Goal: Find specific page/section: Find specific page/section

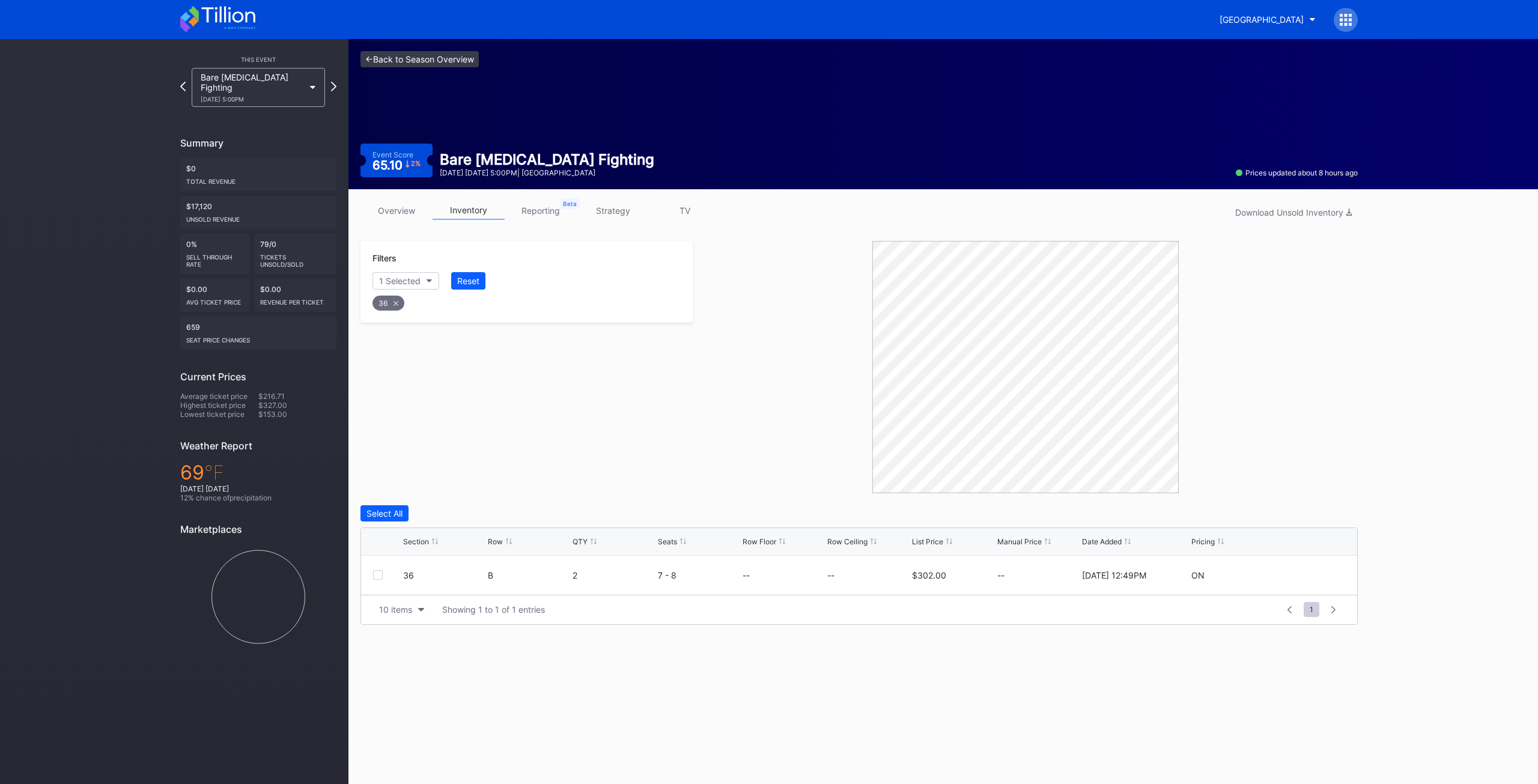
click at [422, 62] on link "<- Back to Season Overview" at bounding box center [420, 58] width 118 height 16
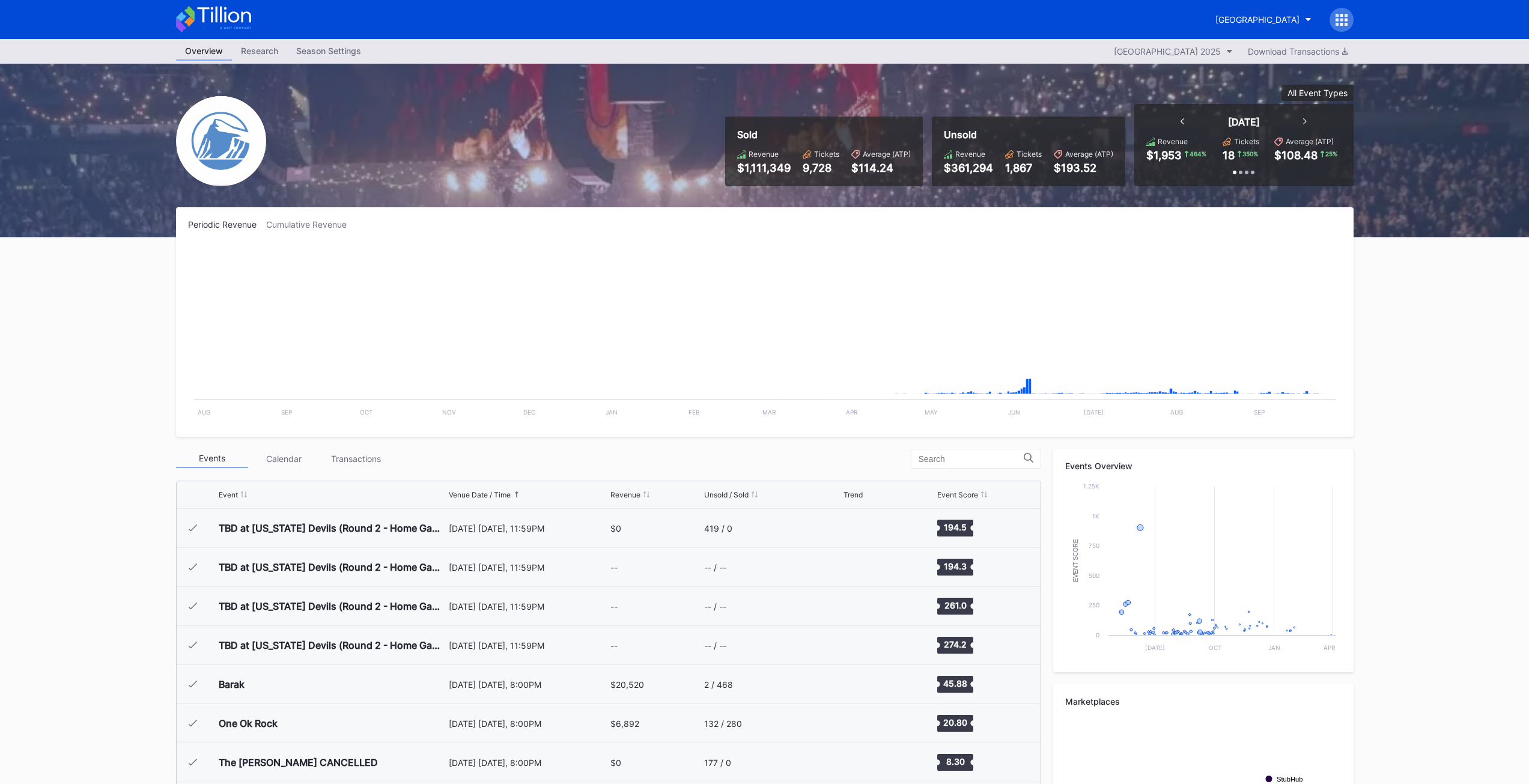
scroll to position [1835, 0]
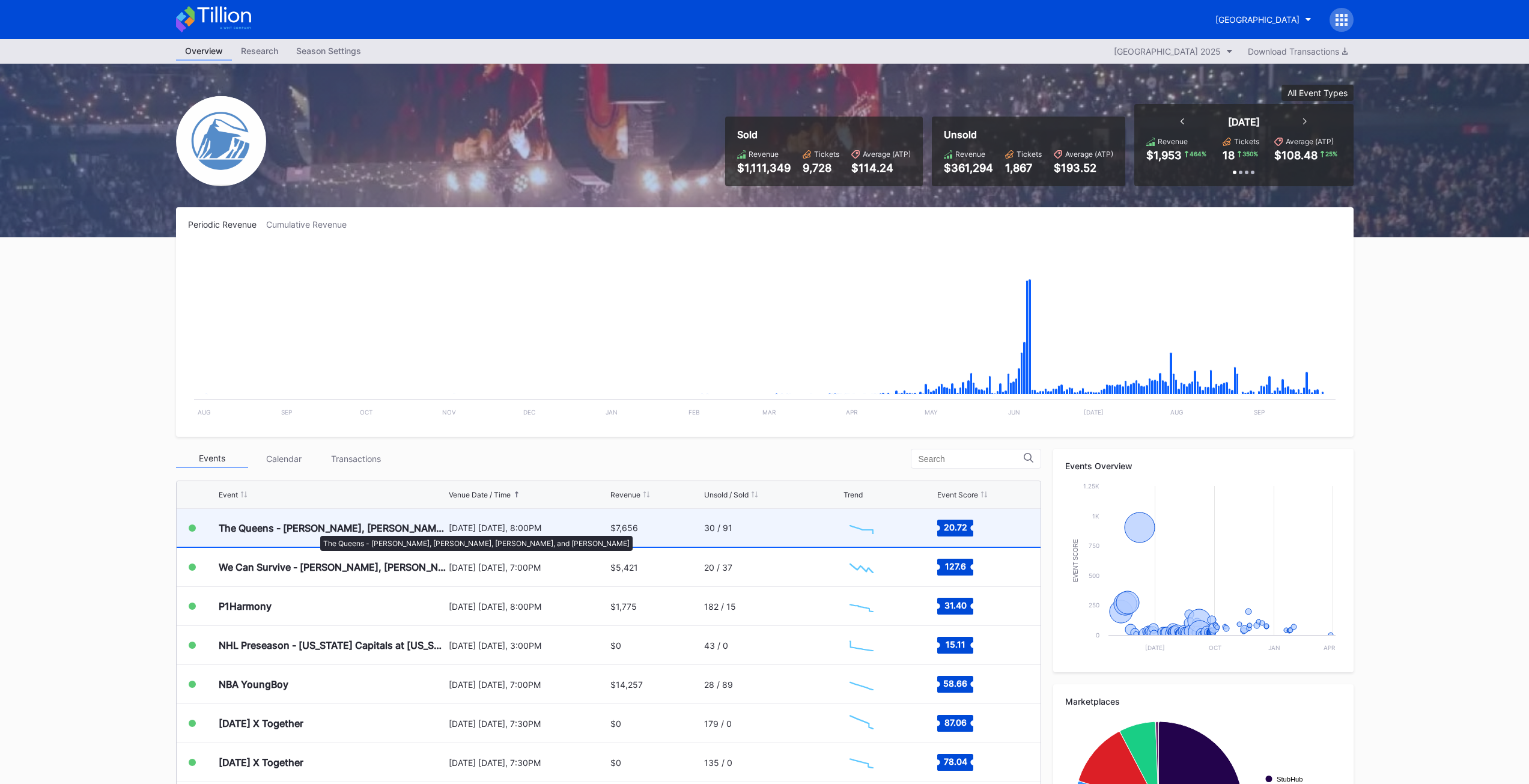
click at [314, 530] on div "The Queens - [PERSON_NAME], [PERSON_NAME], [PERSON_NAME], and [PERSON_NAME]" at bounding box center [332, 528] width 227 height 12
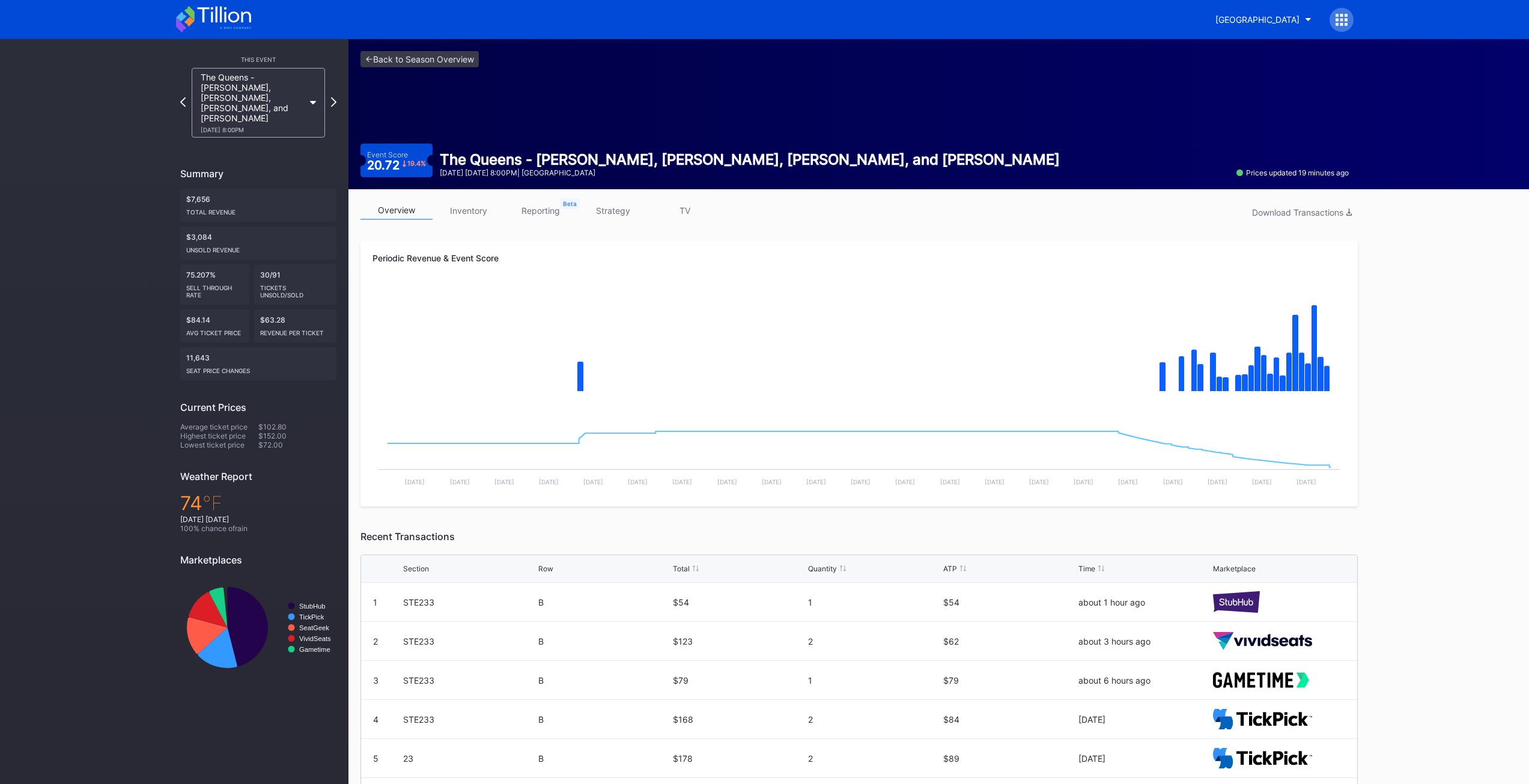
click at [475, 213] on link "inventory" at bounding box center [469, 210] width 72 height 19
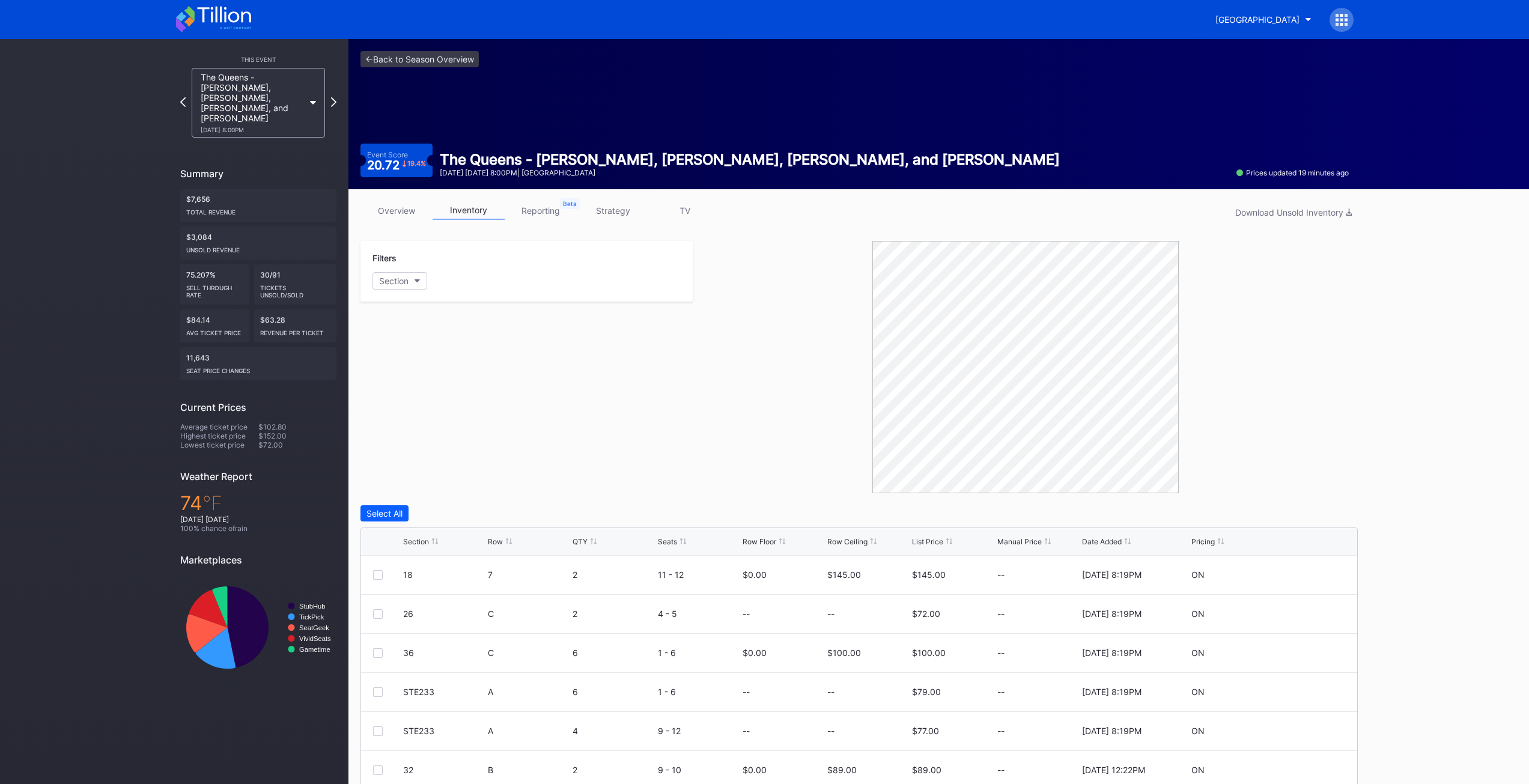
click at [604, 403] on div "Filters Section" at bounding box center [527, 367] width 332 height 253
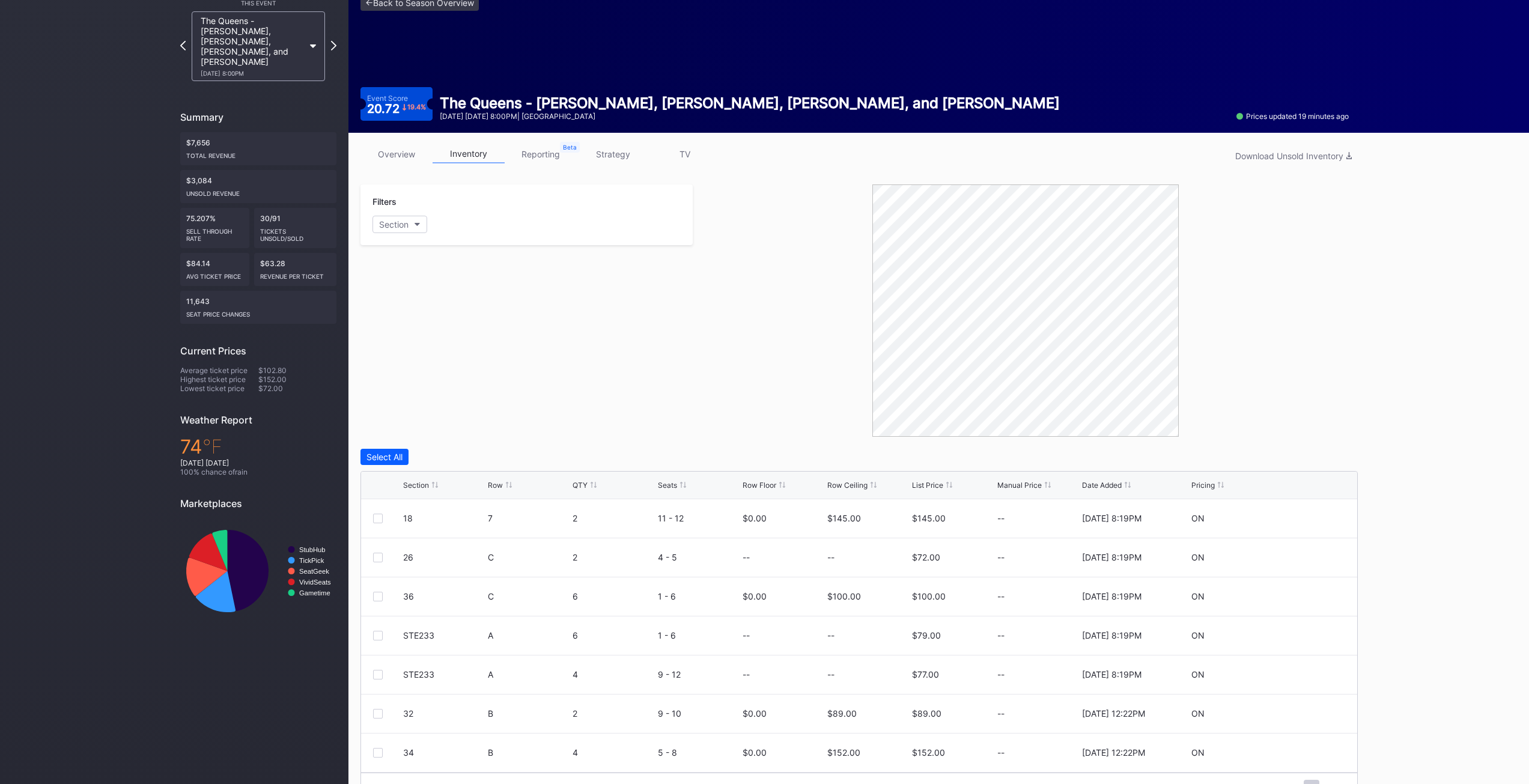
scroll to position [87, 0]
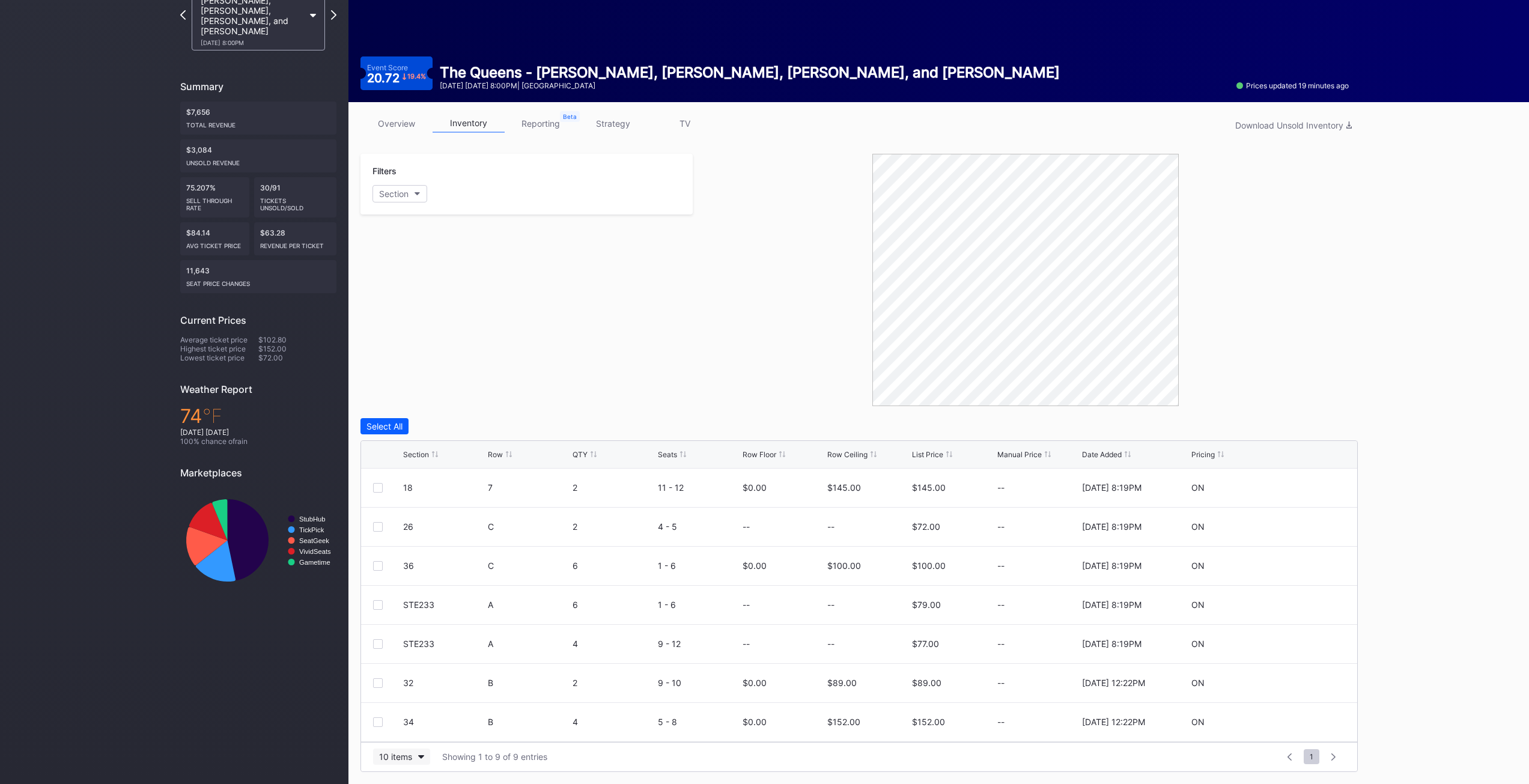
click at [417, 758] on button "10 items" at bounding box center [401, 756] width 57 height 16
click at [412, 735] on div "200 items" at bounding box center [401, 726] width 57 height 22
click at [656, 303] on div "Filters Section" at bounding box center [527, 280] width 332 height 253
click at [1332, 762] on div at bounding box center [1334, 756] width 19 height 17
click at [611, 266] on div "Filters Section" at bounding box center [527, 280] width 332 height 253
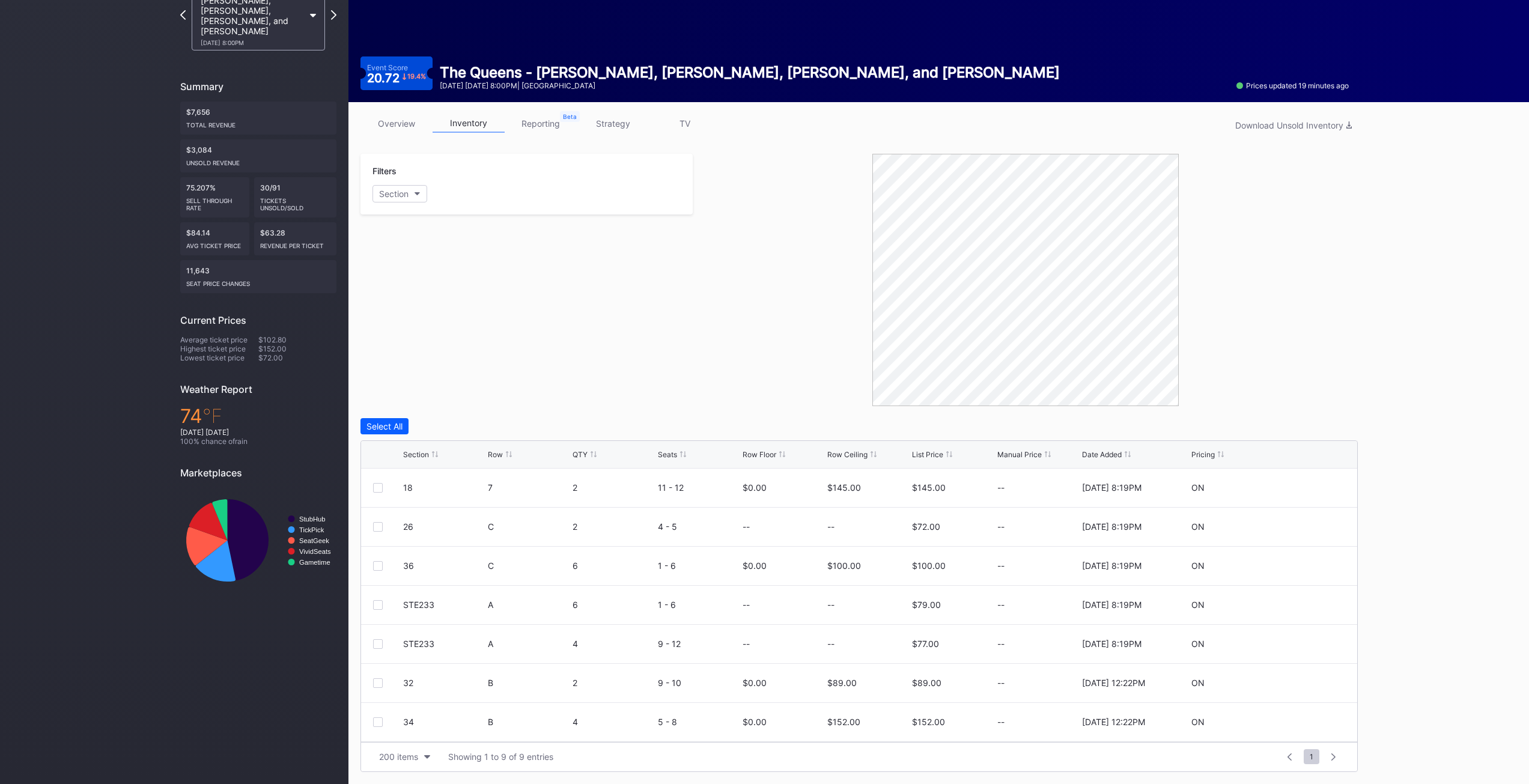
scroll to position [0, 0]
